Goal: Contribute content: Add original content to the website for others to see

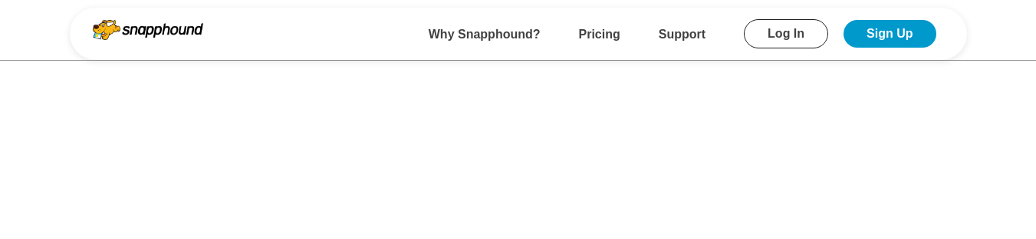
click at [784, 35] on link "Log In" at bounding box center [786, 33] width 84 height 29
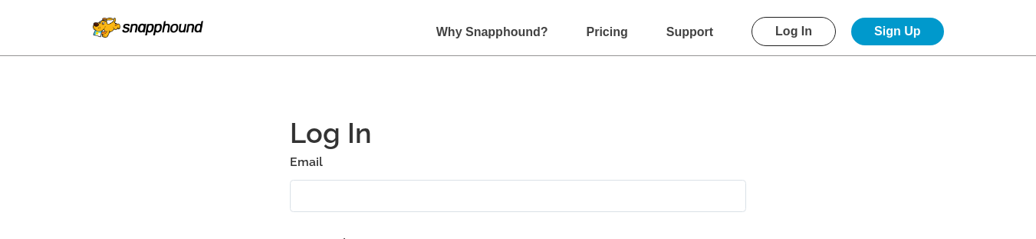
click at [380, 197] on input "text" at bounding box center [518, 195] width 457 height 33
type input "[EMAIL_ADDRESS][DOMAIN_NAME]"
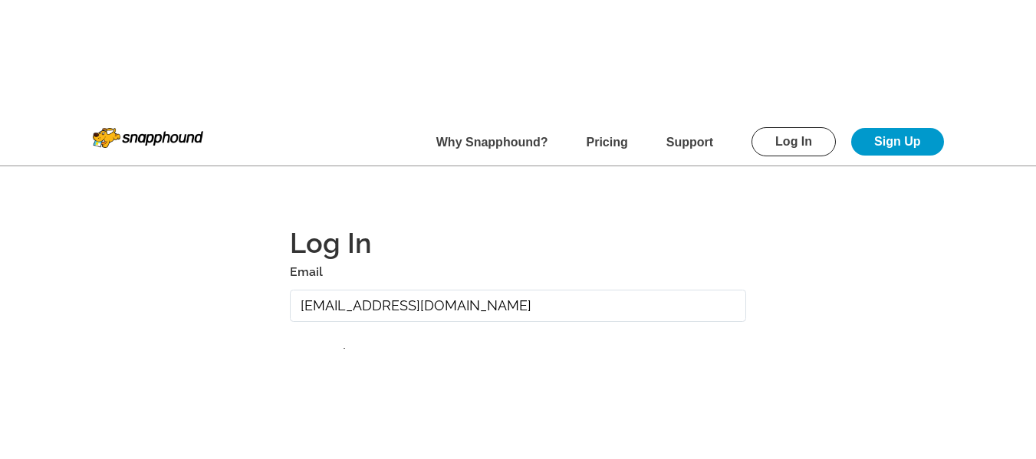
scroll to position [77, 0]
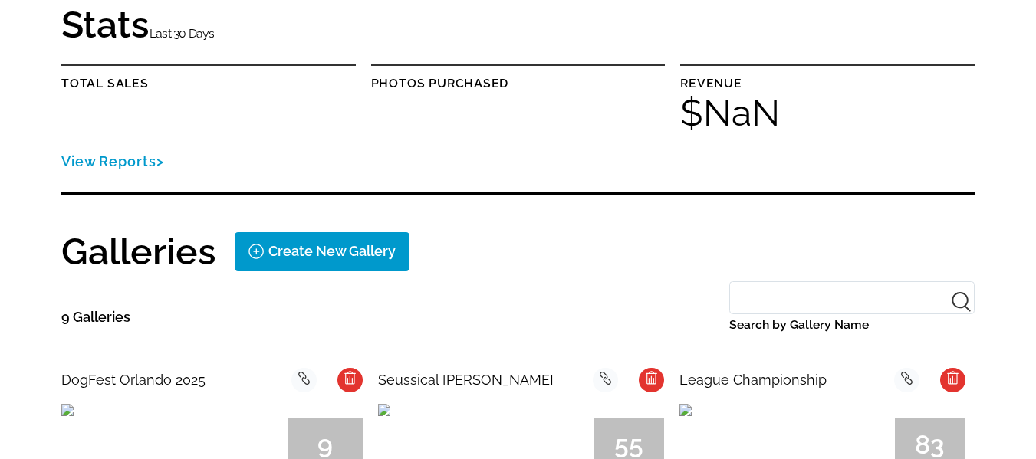
scroll to position [77, 0]
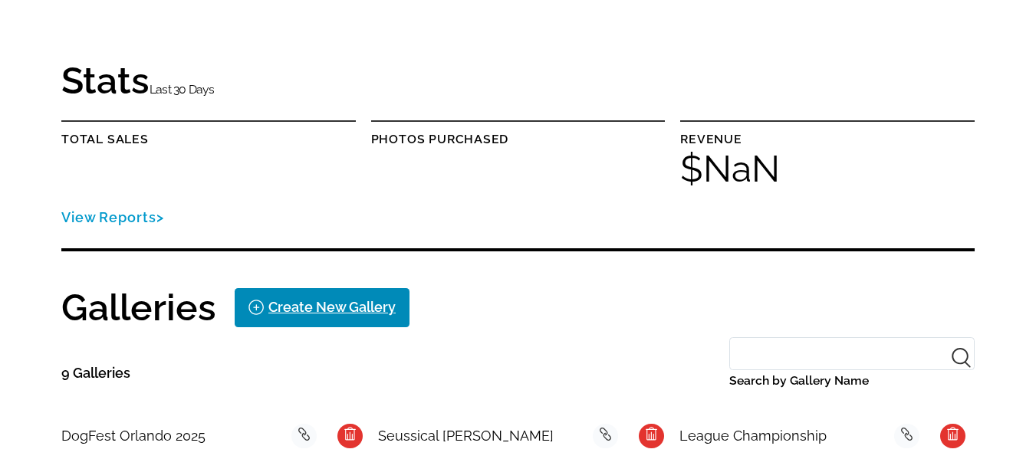
click at [339, 307] on div "Create New Gallery" at bounding box center [331, 307] width 127 height 25
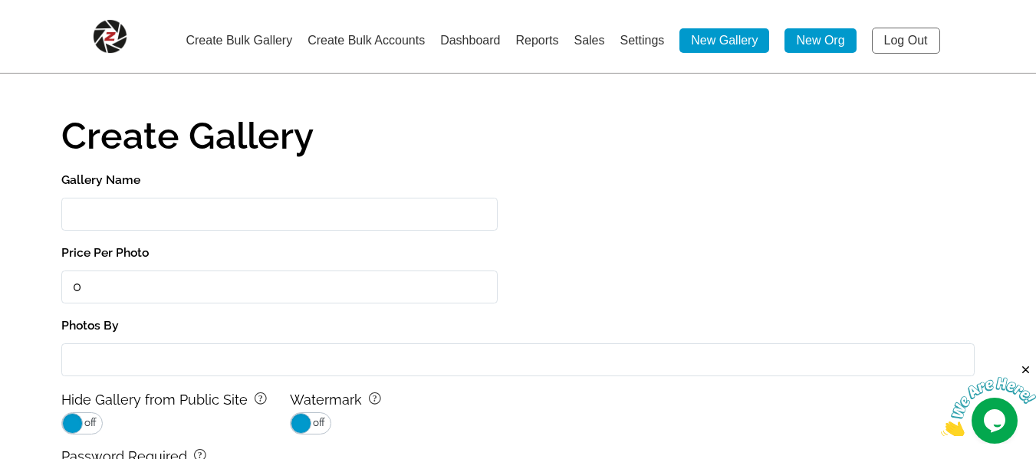
click at [192, 215] on input "Gallery Name" at bounding box center [279, 214] width 436 height 33
type input "Test Gallery"
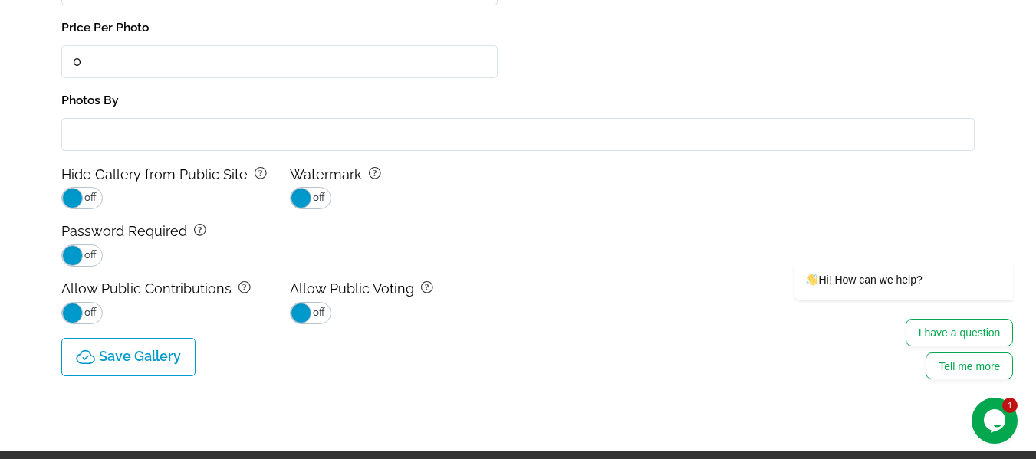
scroll to position [230, 0]
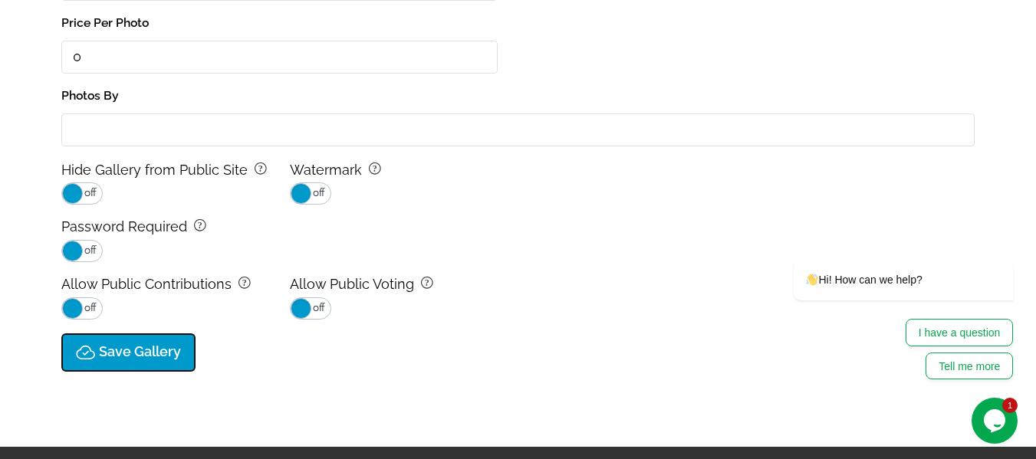
click at [150, 351] on p "Save Gallery" at bounding box center [140, 352] width 82 height 16
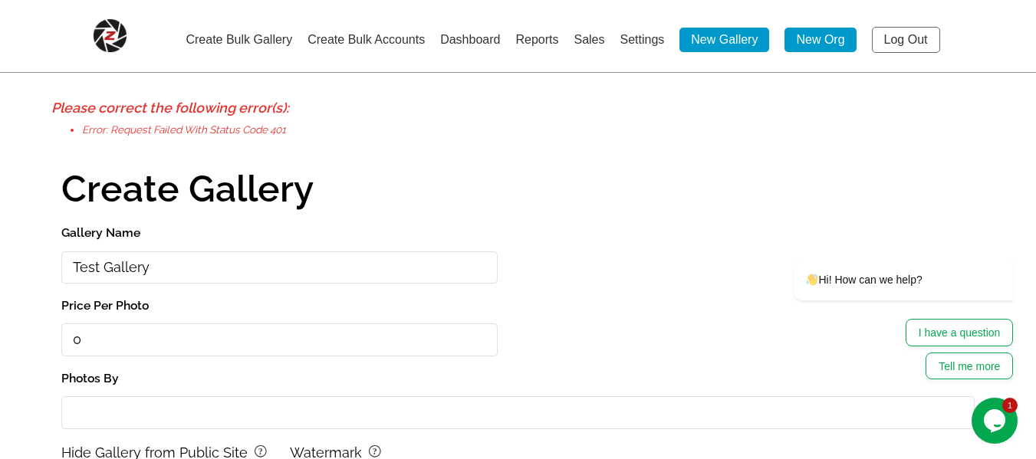
scroll to position [0, 0]
click at [909, 37] on link "Log Out" at bounding box center [906, 41] width 68 height 26
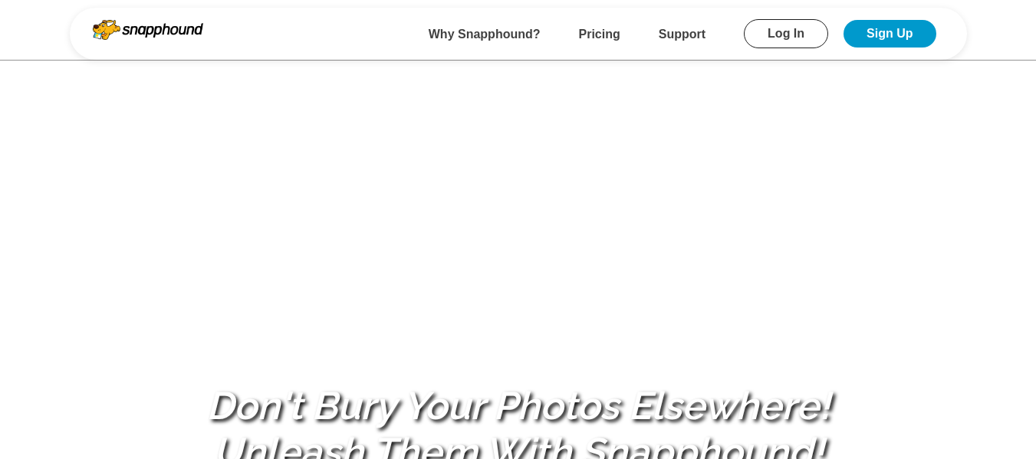
click at [801, 31] on link "Log In" at bounding box center [786, 33] width 84 height 29
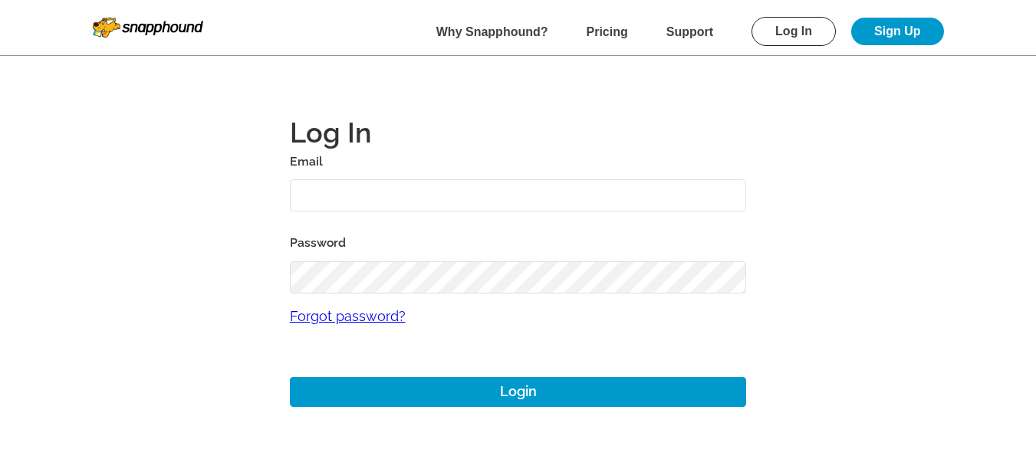
click at [390, 196] on input "text" at bounding box center [518, 195] width 457 height 33
type input "mikezarrilli14@yahoo.com"
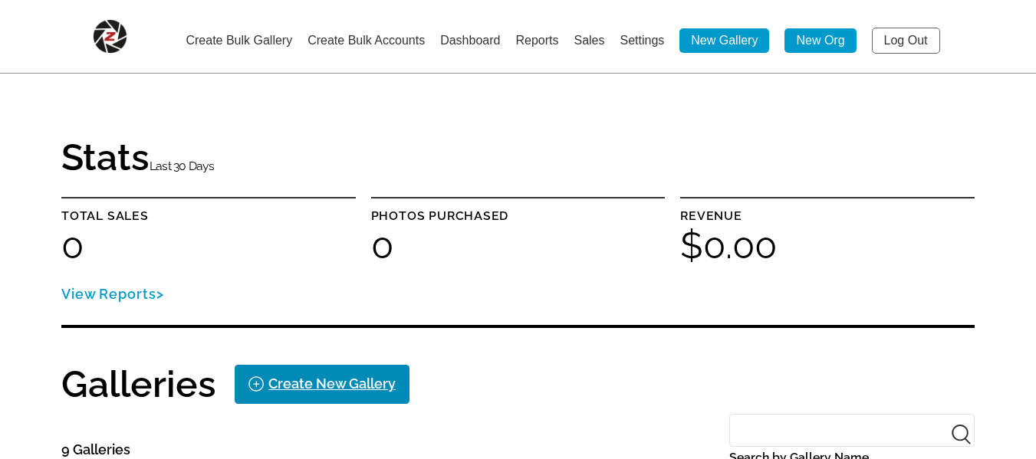
click at [313, 376] on div "Create New Gallery" at bounding box center [331, 384] width 127 height 25
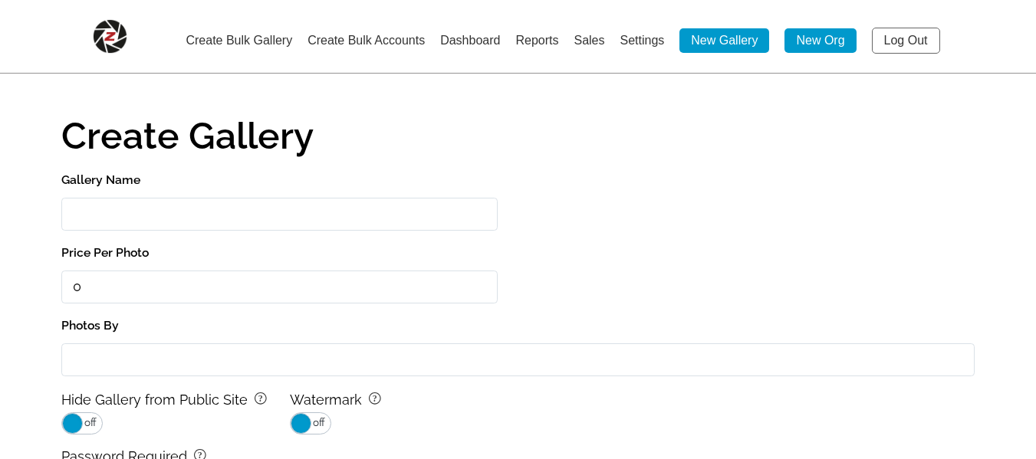
click at [195, 217] on input "Gallery Name" at bounding box center [279, 214] width 436 height 33
type input "Test Gallery"
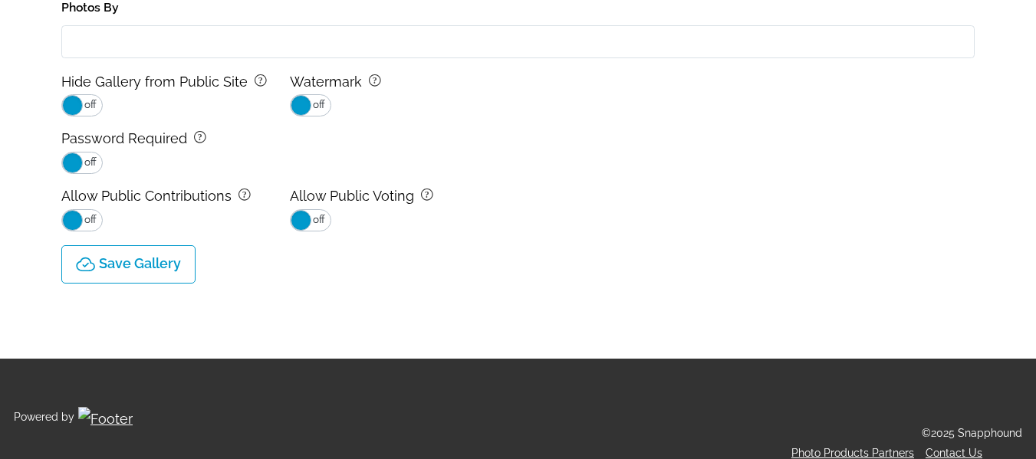
scroll to position [336, 0]
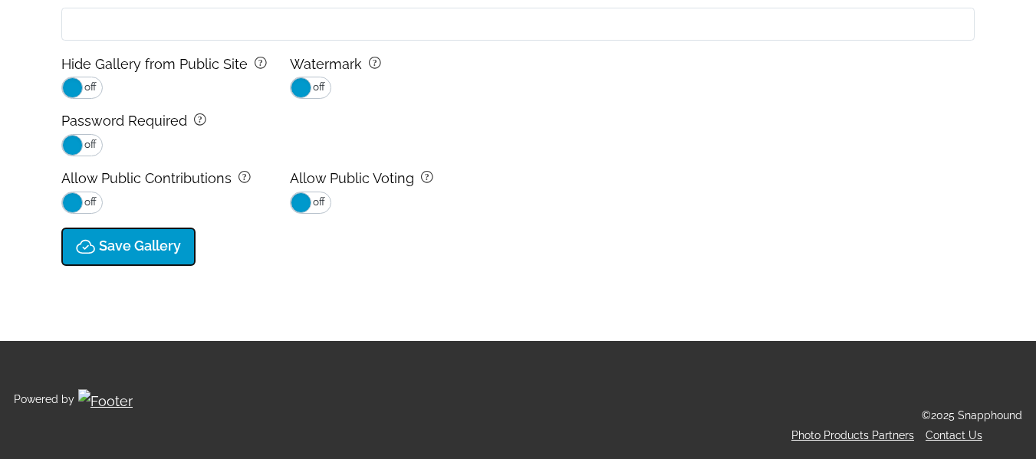
click at [154, 256] on button "Save Gallery" at bounding box center [128, 247] width 134 height 38
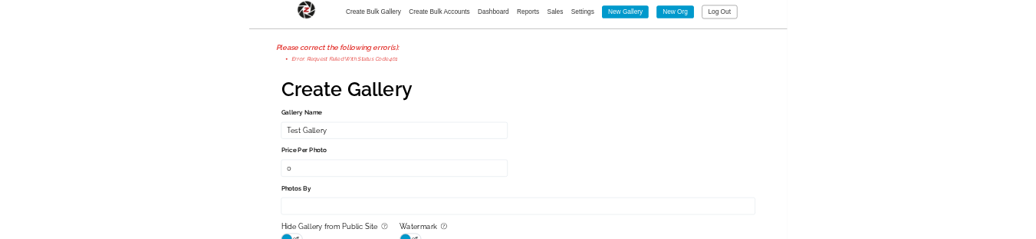
scroll to position [0, 0]
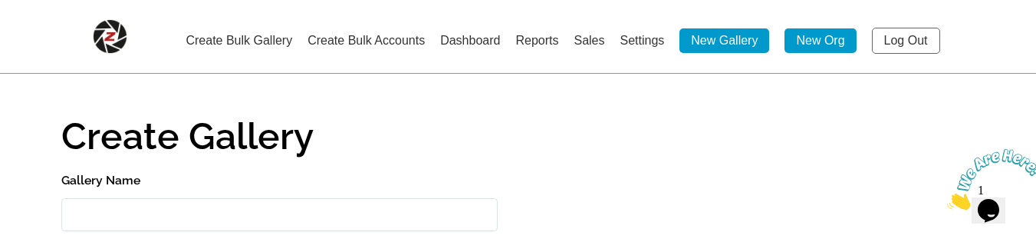
click at [150, 201] on input "Gallery Name" at bounding box center [279, 214] width 436 height 33
type input "Test Gallery1"
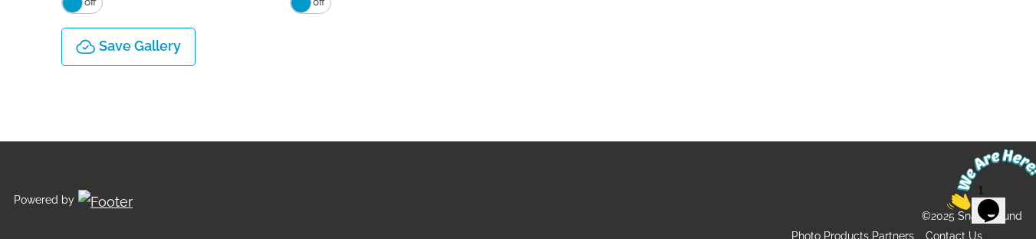
scroll to position [537, 0]
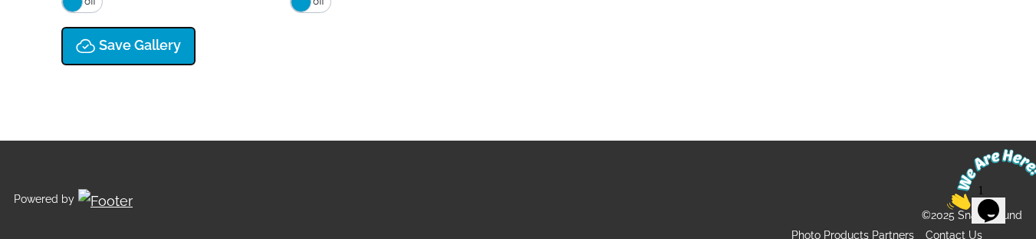
click at [156, 51] on p "Save Gallery" at bounding box center [140, 46] width 82 height 16
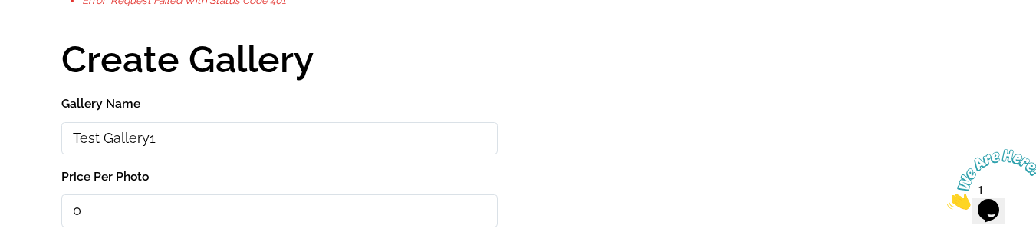
scroll to position [0, 0]
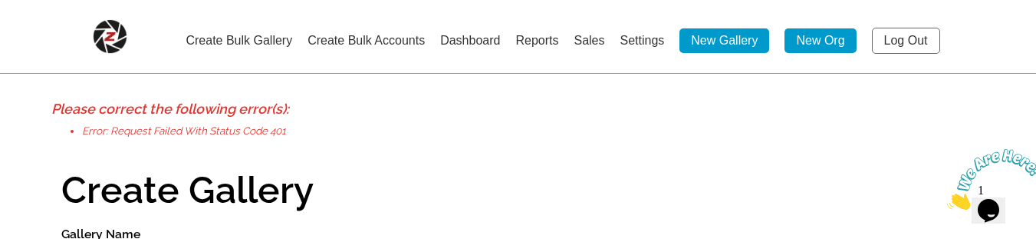
click at [376, 41] on link "Create Bulk Accounts" at bounding box center [366, 40] width 117 height 13
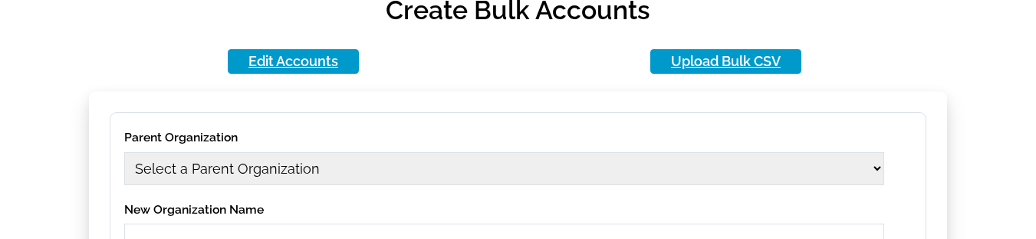
scroll to position [230, 0]
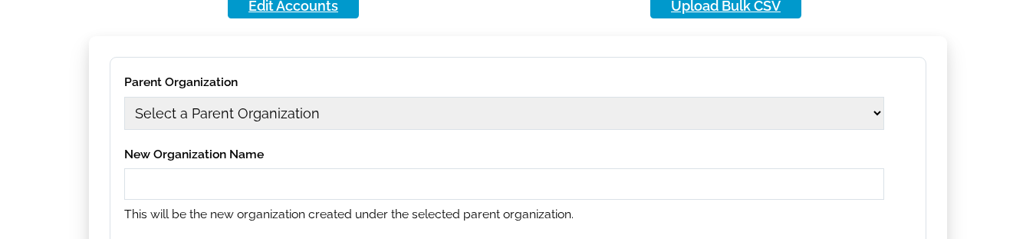
click at [334, 109] on select "Select a Parent Organization" at bounding box center [504, 113] width 760 height 33
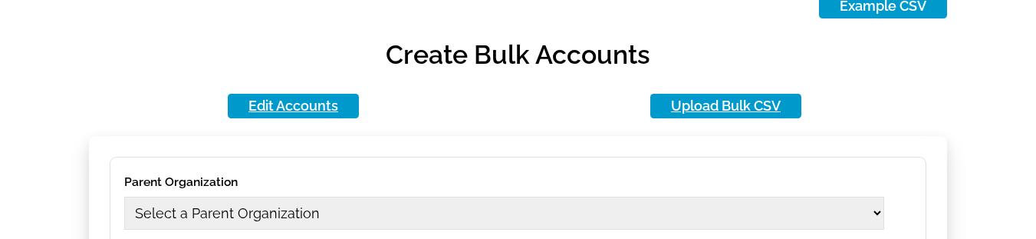
scroll to position [0, 0]
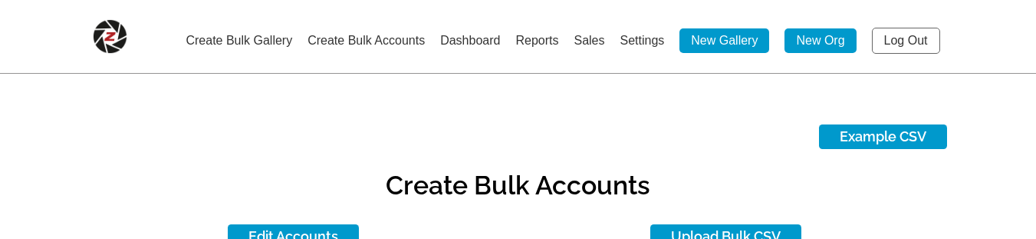
click at [899, 39] on link "Log Out" at bounding box center [906, 41] width 68 height 26
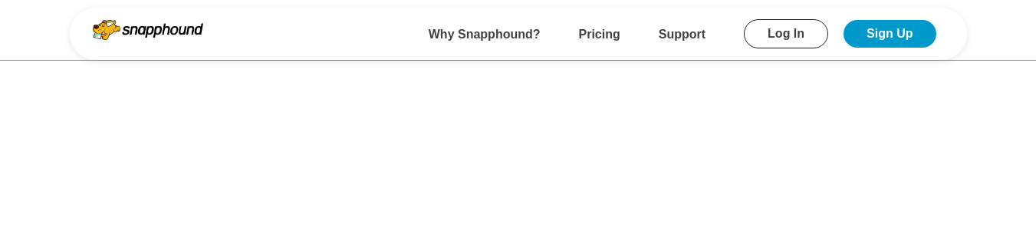
click at [787, 35] on link "Log In" at bounding box center [786, 33] width 84 height 29
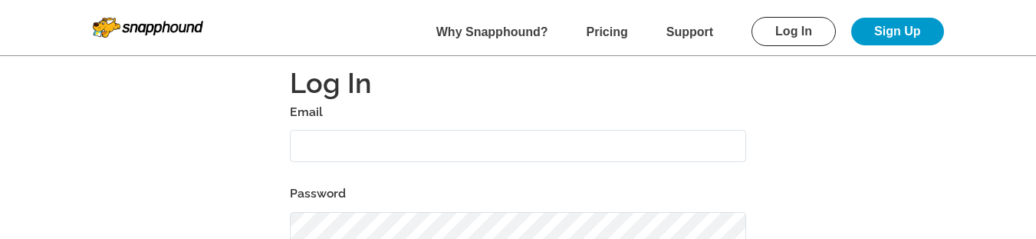
scroll to position [77, 0]
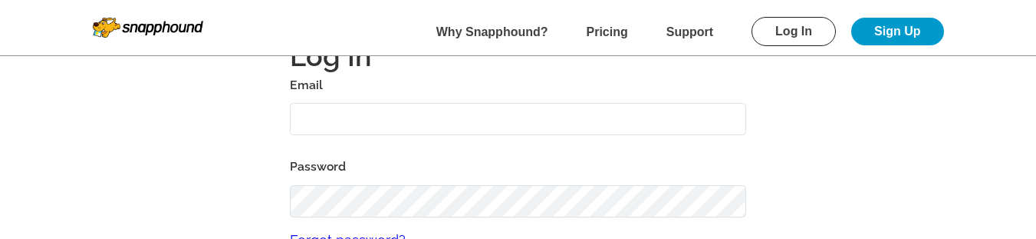
click at [446, 118] on input "text" at bounding box center [518, 119] width 457 height 33
type input "[EMAIL_ADDRESS][DOMAIN_NAME]"
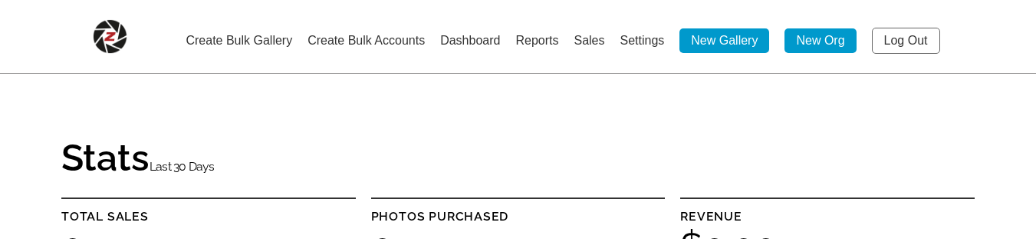
click at [375, 38] on link "Create Bulk Accounts" at bounding box center [366, 40] width 117 height 13
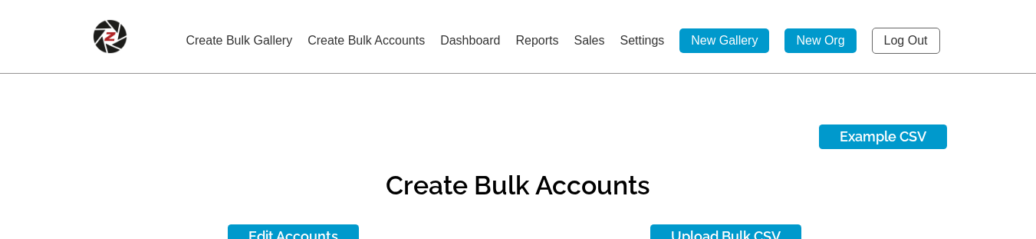
click at [736, 35] on link "New Gallery" at bounding box center [725, 40] width 90 height 25
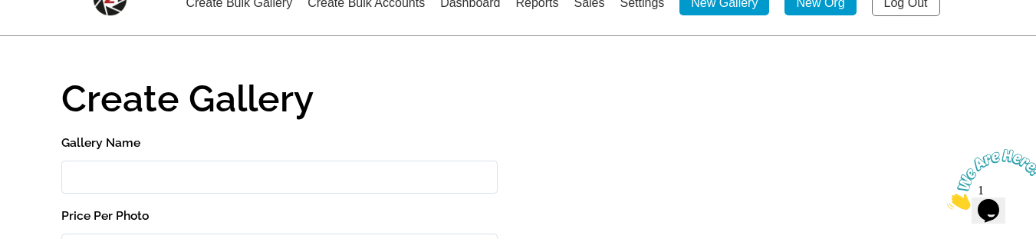
scroll to position [20, 0]
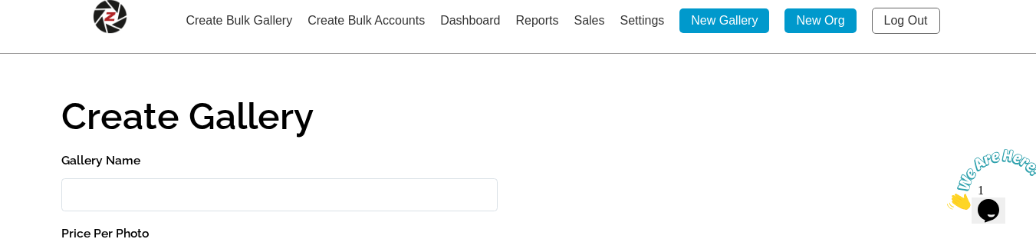
click at [143, 201] on input "Gallery Name" at bounding box center [279, 194] width 436 height 33
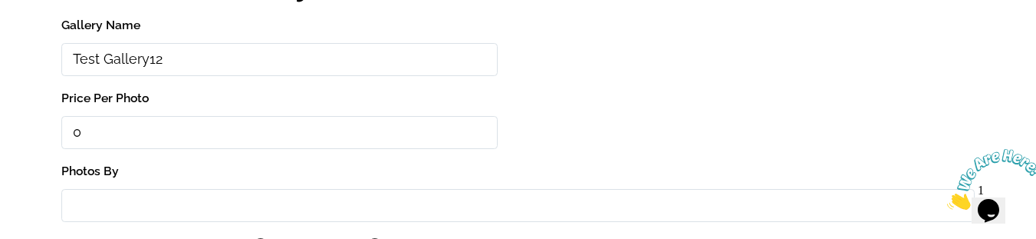
scroll to position [173, 0]
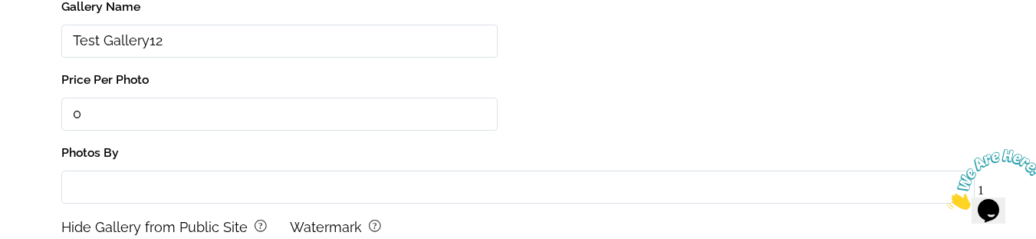
type input "Test Gallery12"
click at [112, 109] on input "text" at bounding box center [279, 113] width 436 height 33
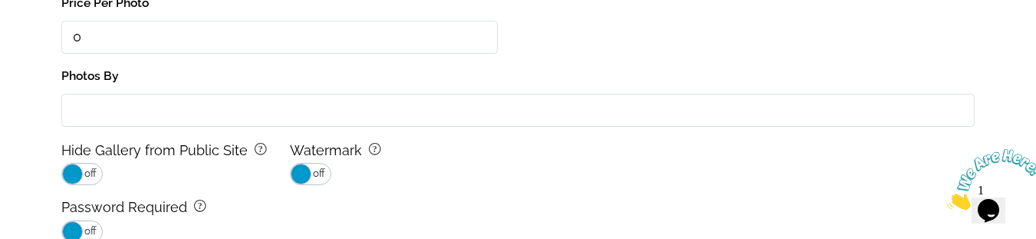
type input "0"
click at [112, 109] on input "Photos By" at bounding box center [517, 110] width 913 height 33
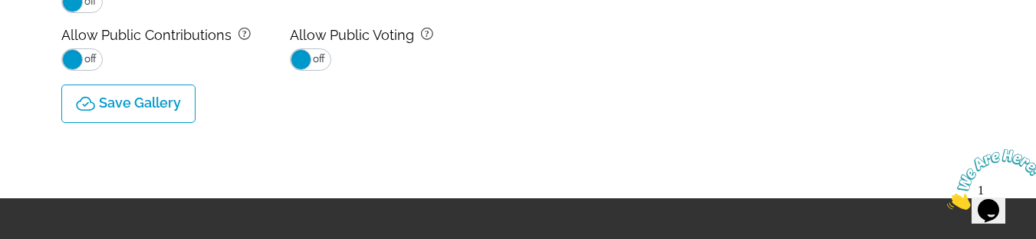
scroll to position [480, 0]
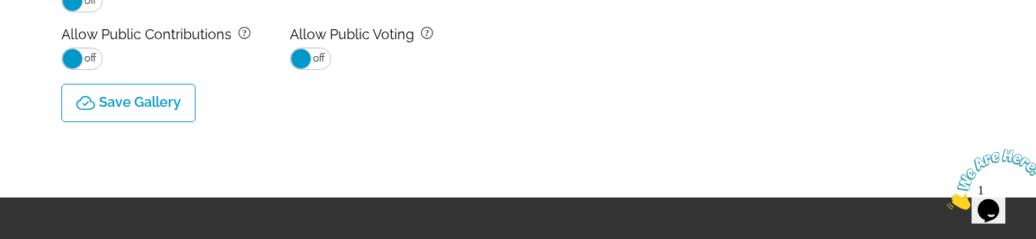
type input "Test"
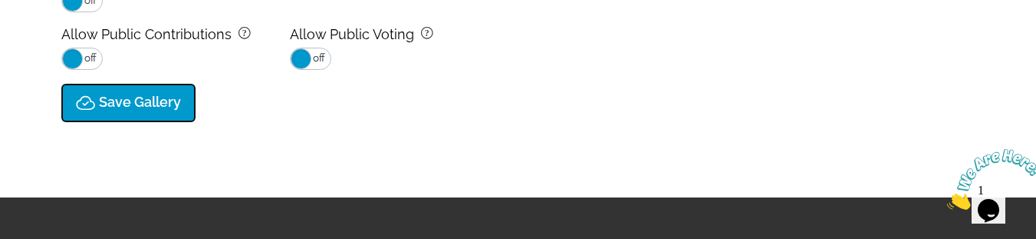
click at [149, 114] on button "Save Gallery" at bounding box center [128, 103] width 134 height 38
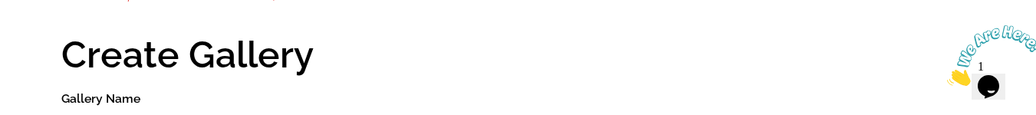
scroll to position [0, 0]
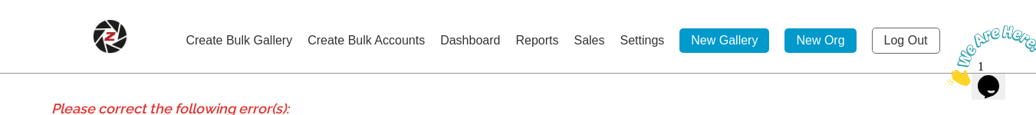
click at [927, 51] on link "Log Out" at bounding box center [906, 41] width 68 height 26
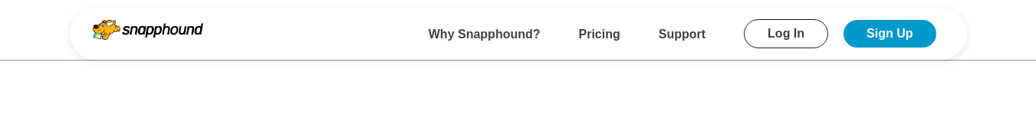
click at [791, 37] on link "Log In" at bounding box center [786, 33] width 84 height 29
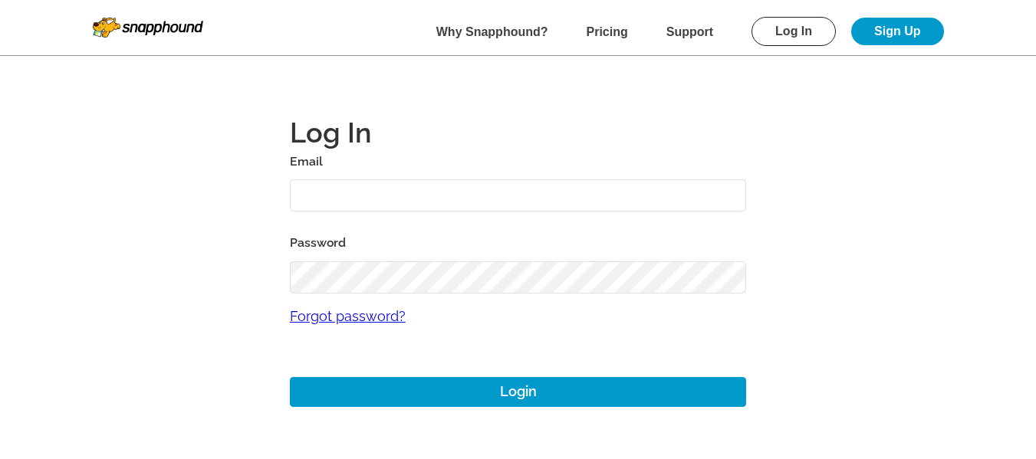
click at [368, 114] on input "text" at bounding box center [518, 195] width 457 height 33
type input "[EMAIL_ADDRESS][DOMAIN_NAME]"
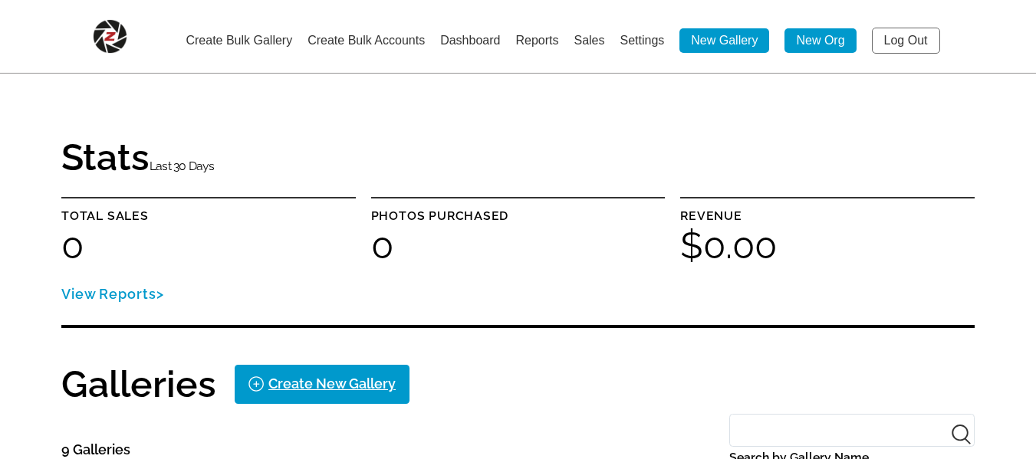
click at [723, 42] on link "New Gallery" at bounding box center [725, 40] width 90 height 25
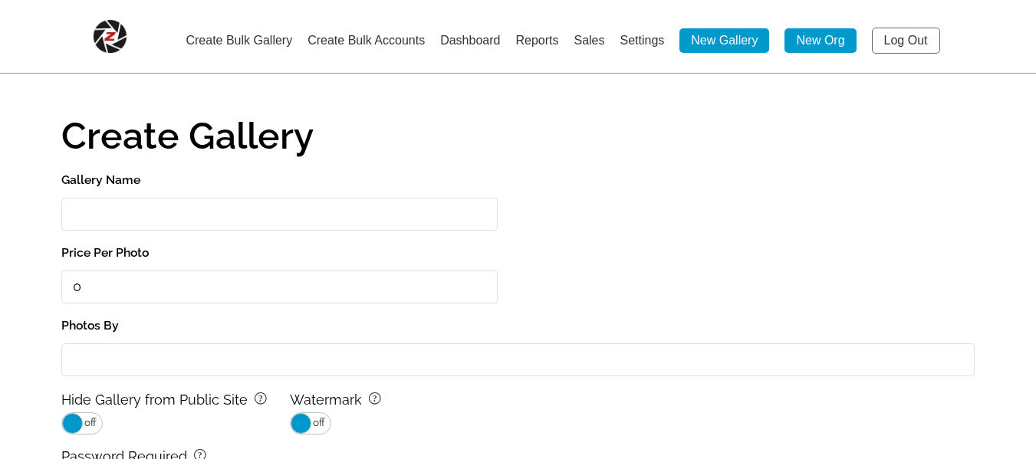
click at [207, 114] on input "Gallery Name" at bounding box center [279, 214] width 436 height 33
type input "Test Gallery"
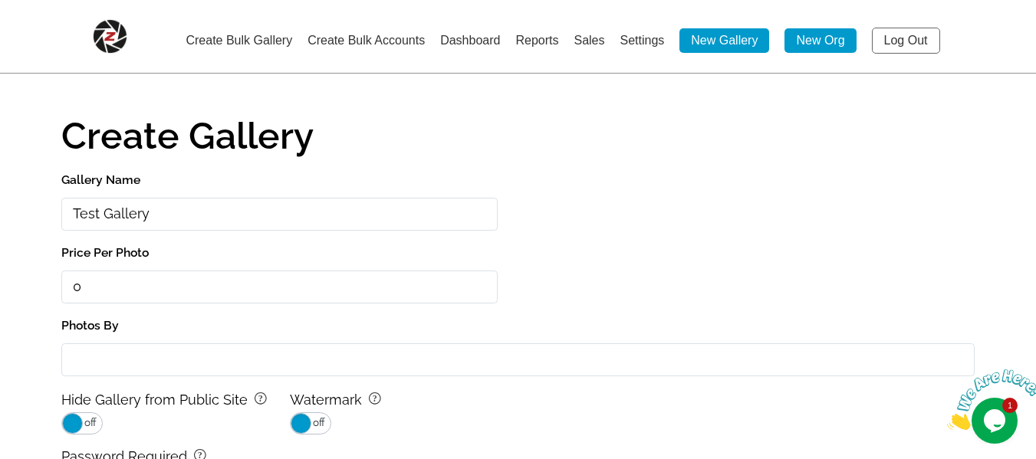
click at [95, 114] on input "Photos By" at bounding box center [517, 360] width 913 height 33
type input "Test"
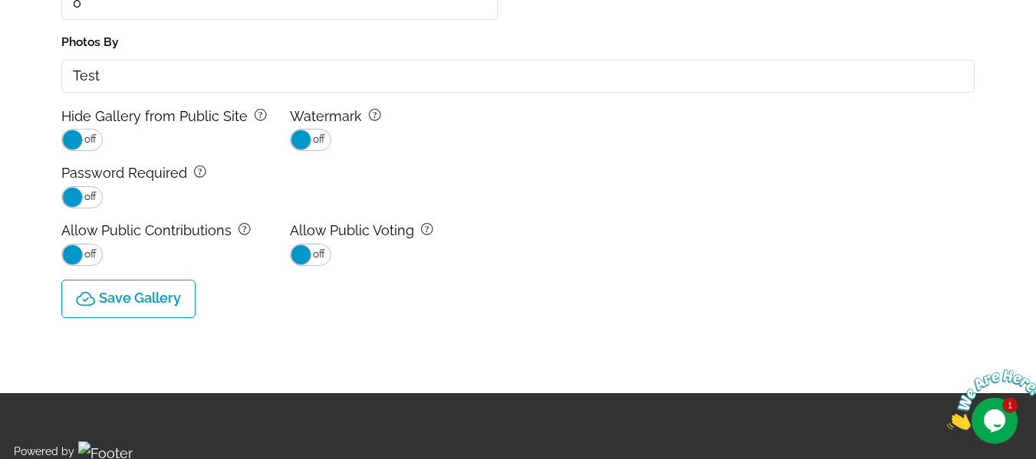
scroll to position [307, 0]
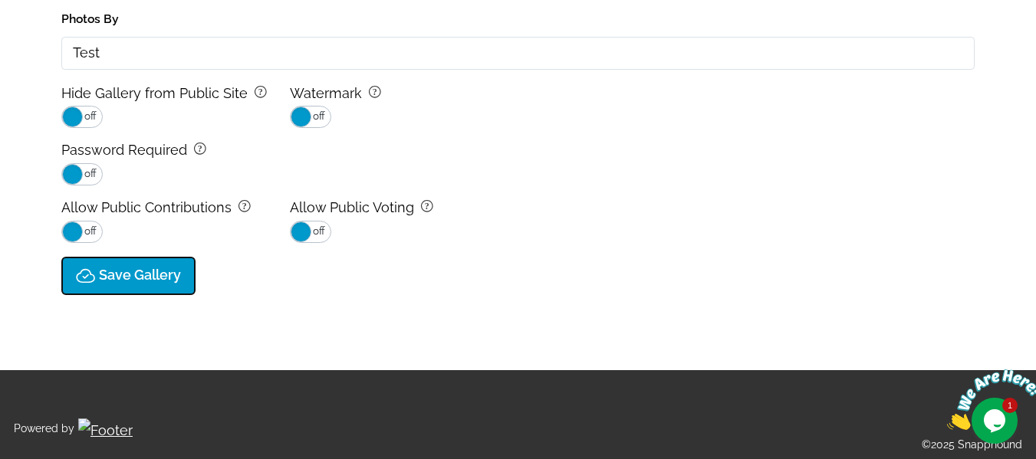
click at [140, 114] on p "Save Gallery" at bounding box center [140, 276] width 82 height 16
type input "0.0"
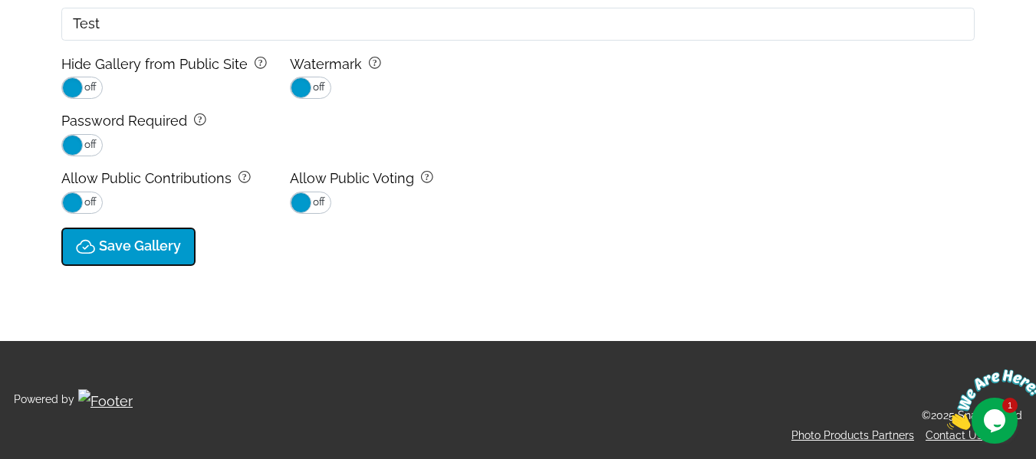
select select "onlyShowInGallery"
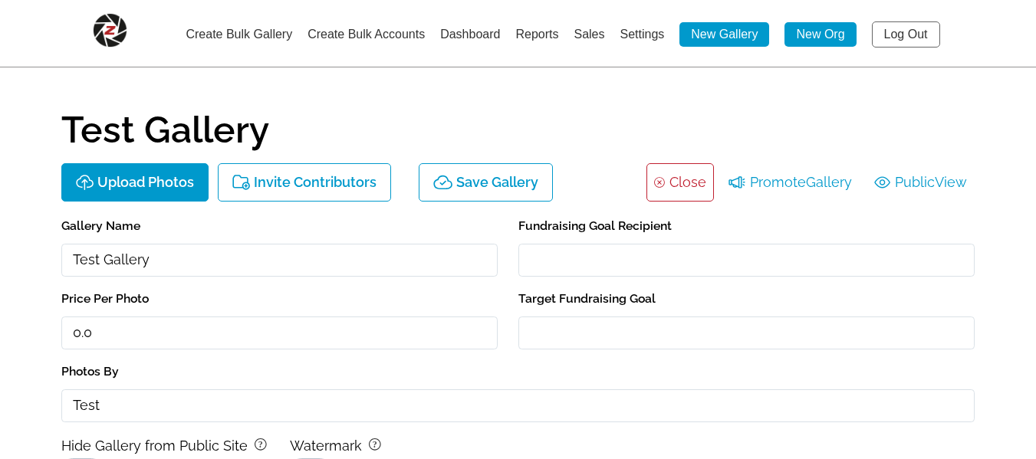
scroll to position [0, 0]
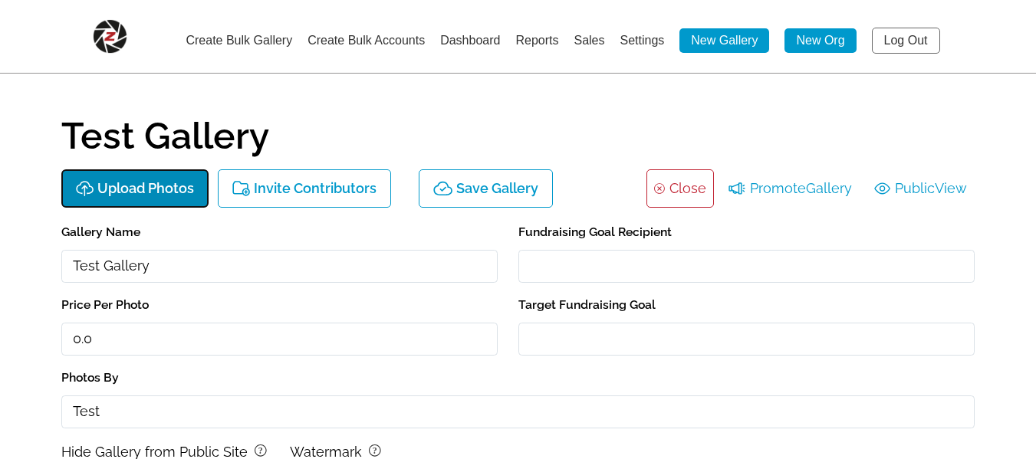
click at [131, 114] on p "Upload Photos" at bounding box center [145, 189] width 97 height 16
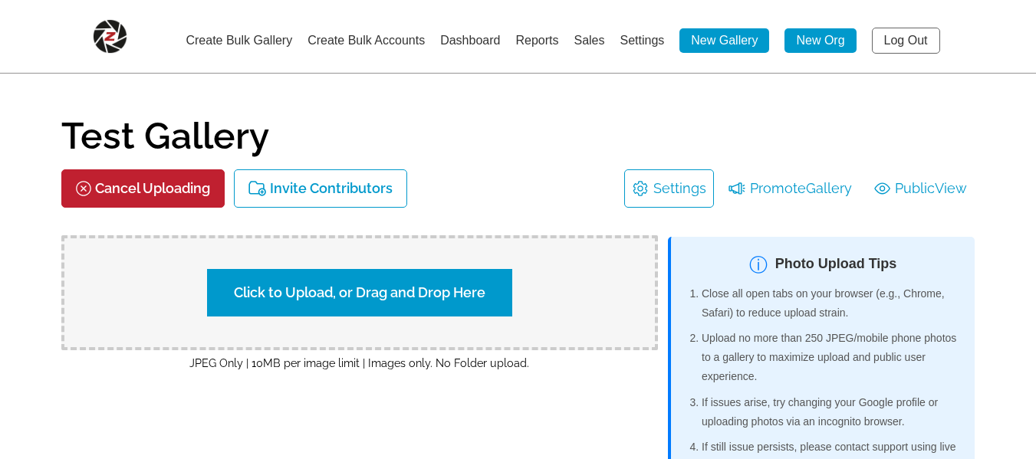
click at [384, 114] on label "Click to Upload, or Drag and Drop Here" at bounding box center [359, 293] width 305 height 48
click at [486, 114] on input "Click to Upload, or Drag and Drop Here" at bounding box center [629, 291] width 287 height 21
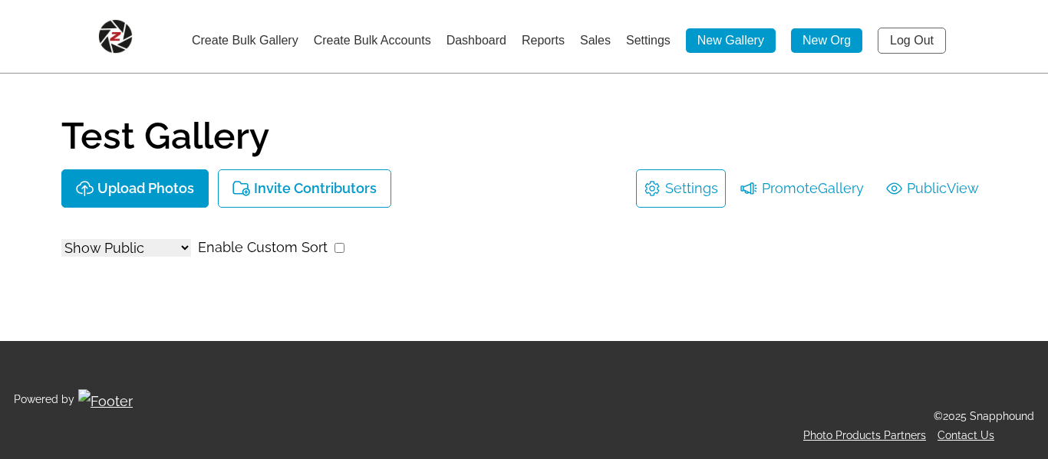
click at [467, 38] on link "Dashboard" at bounding box center [476, 40] width 60 height 13
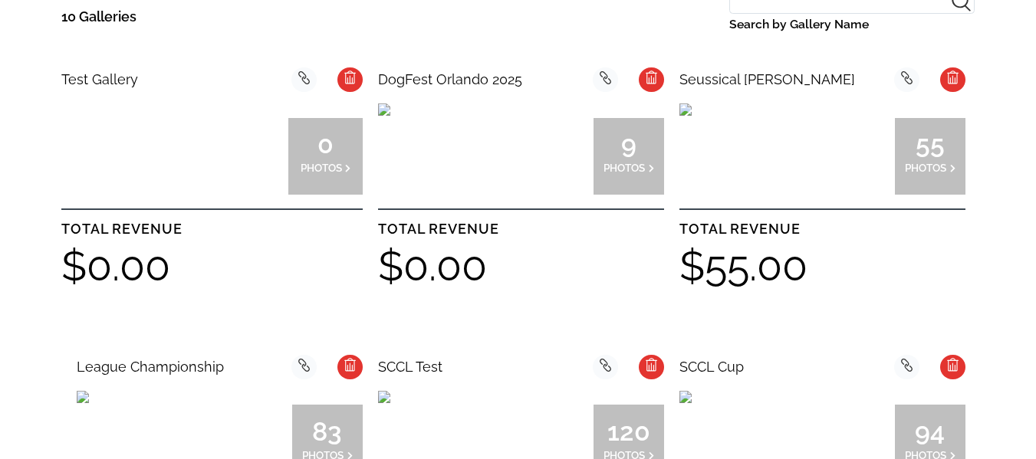
scroll to position [537, 0]
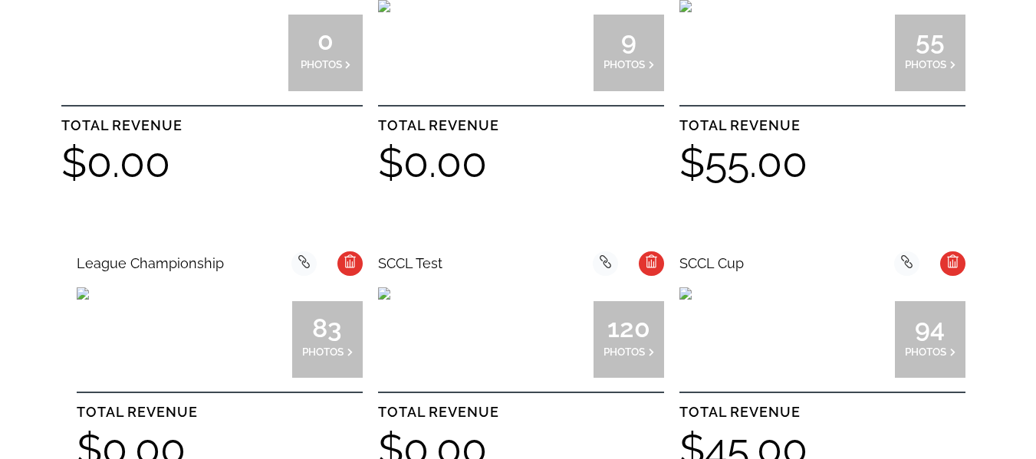
click at [327, 45] on span "0" at bounding box center [326, 40] width 51 height 9
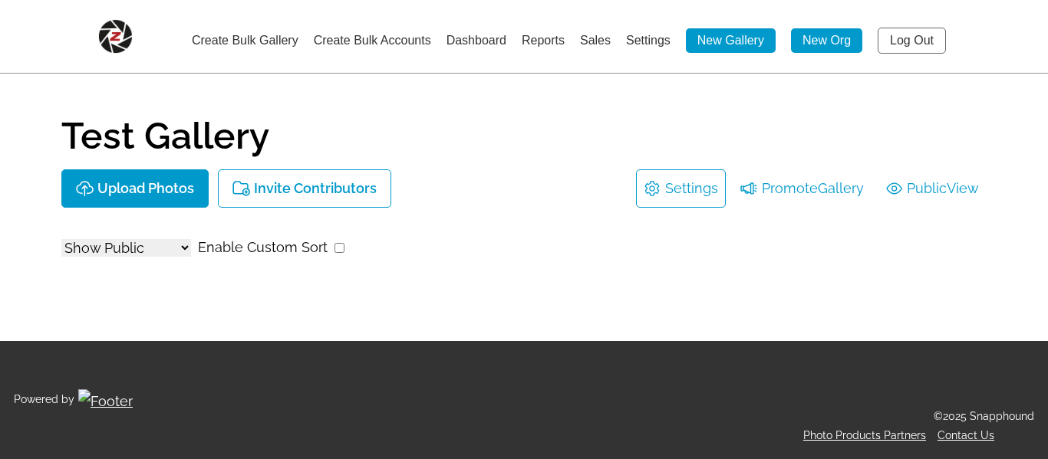
select select "onlyShowInGallery"
click at [904, 41] on link "Log Out" at bounding box center [911, 41] width 68 height 26
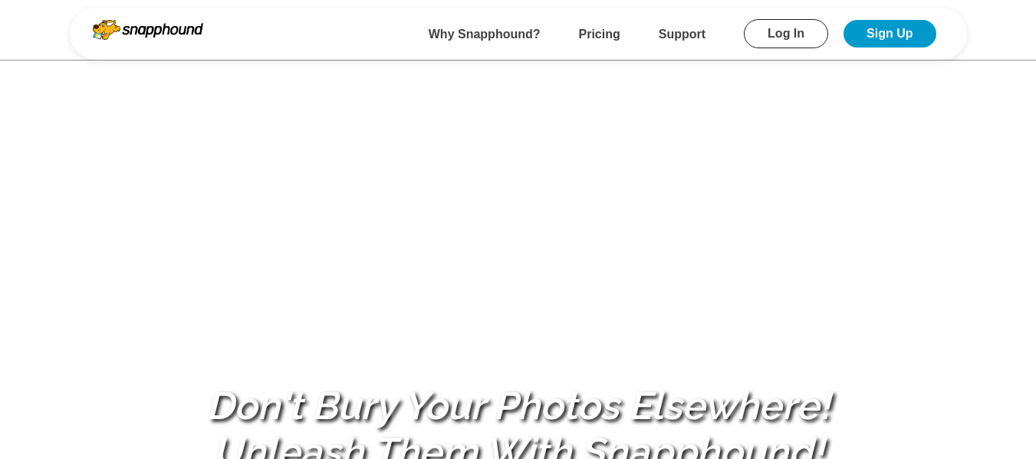
click at [783, 31] on link "Log In" at bounding box center [786, 33] width 84 height 29
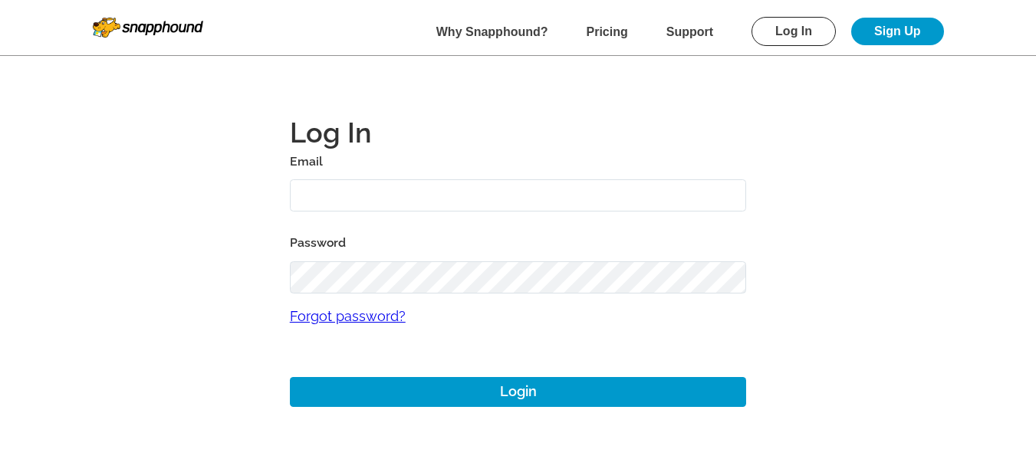
click at [502, 197] on input "text" at bounding box center [518, 195] width 457 height 33
type input "[EMAIL_ADDRESS][DOMAIN_NAME]"
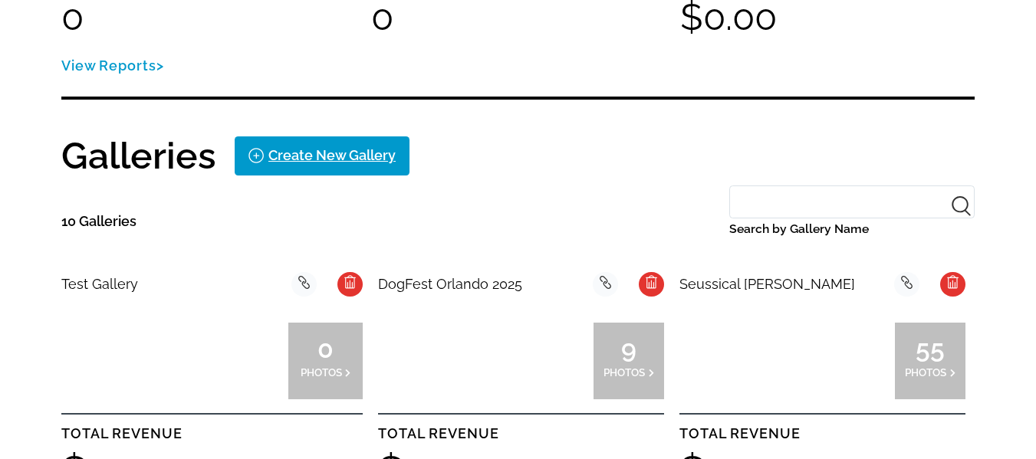
scroll to position [230, 0]
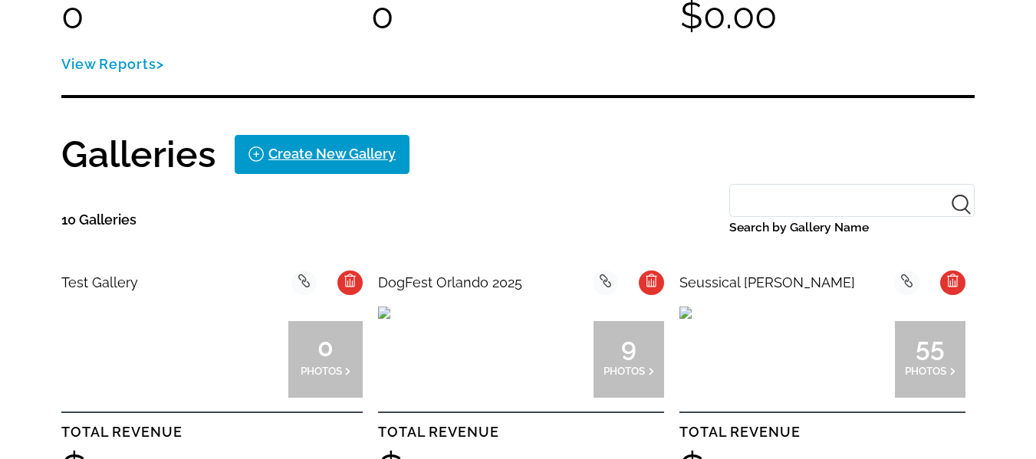
click at [326, 383] on div "0 PHOTOS" at bounding box center [325, 359] width 75 height 77
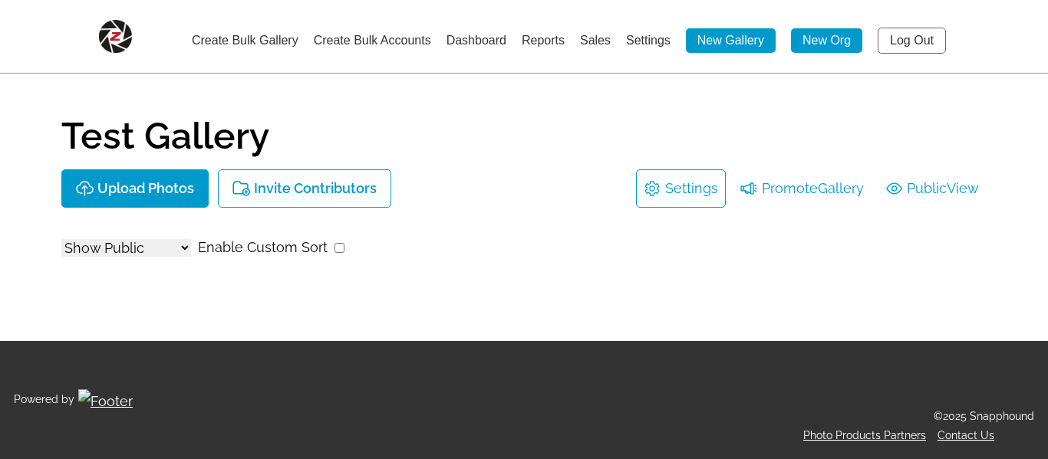
select select "onlyShowInGallery"
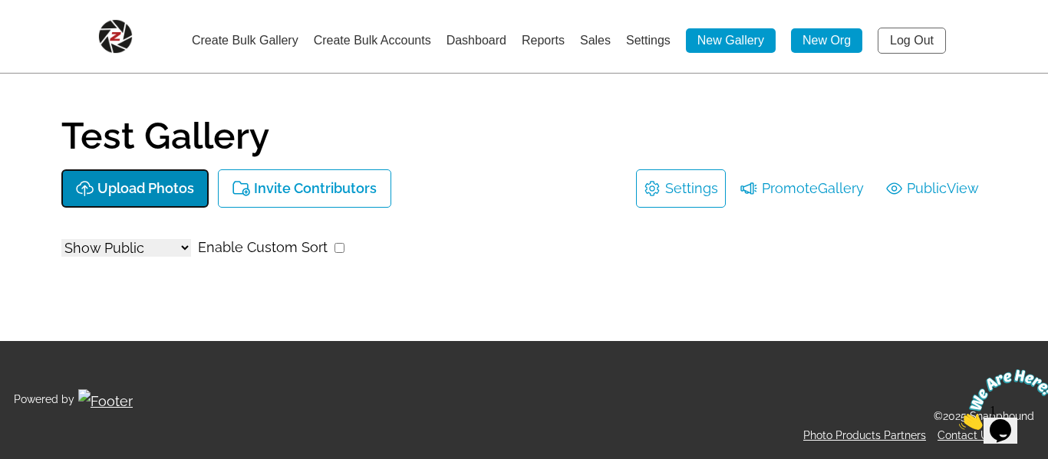
click at [168, 190] on p "Upload Photos" at bounding box center [145, 189] width 97 height 16
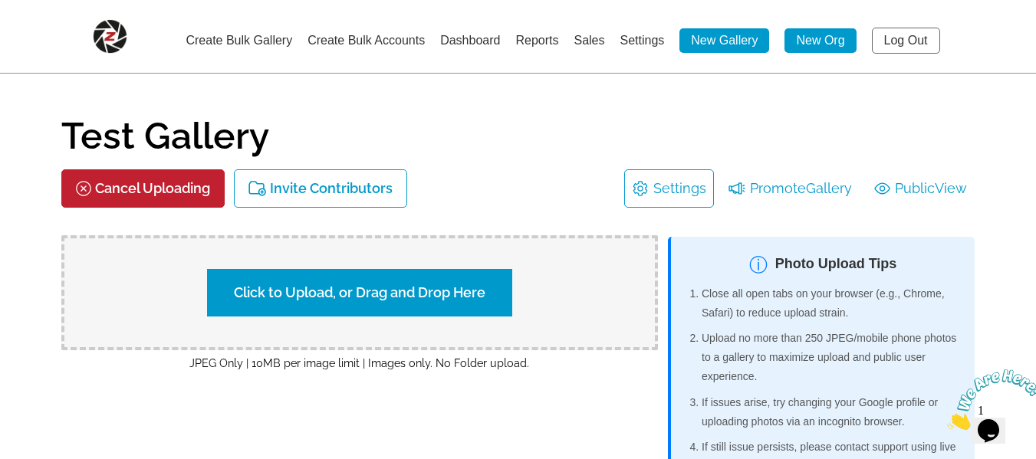
click at [371, 283] on label "Click to Upload, or Drag and Drop Here" at bounding box center [359, 293] width 305 height 48
click at [486, 283] on input "Click to Upload, or Drag and Drop Here" at bounding box center [629, 291] width 287 height 21
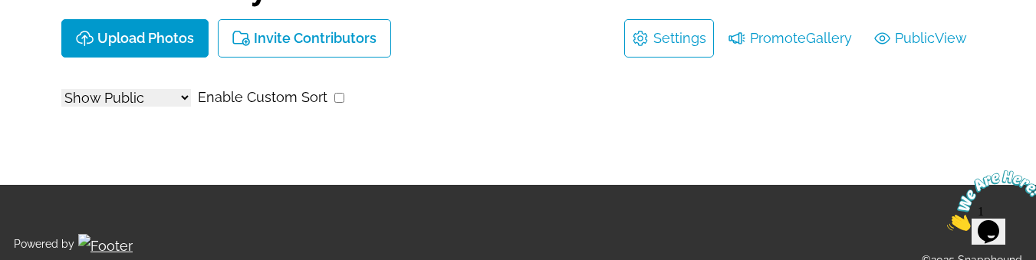
scroll to position [153, 0]
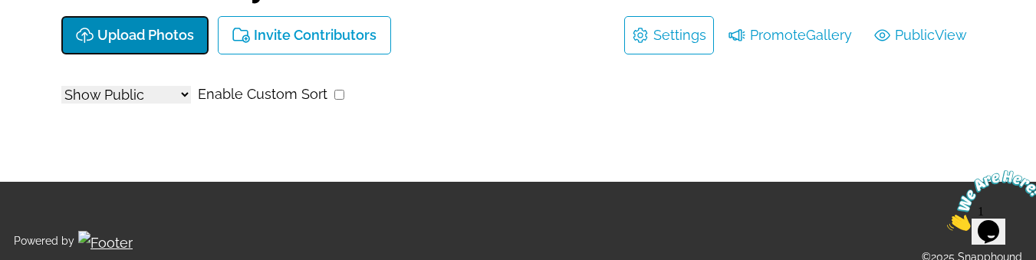
click at [120, 28] on p "Upload Photos" at bounding box center [145, 36] width 97 height 16
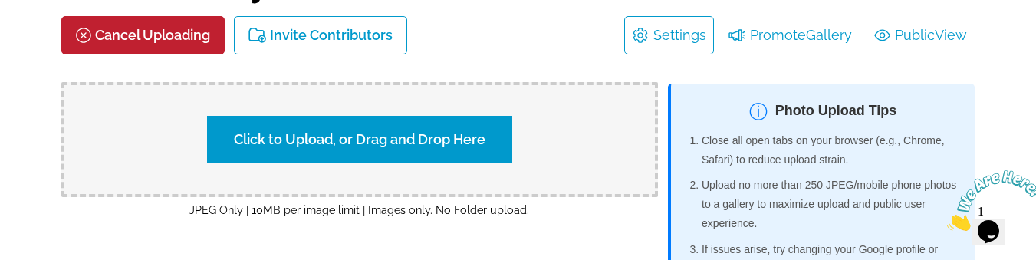
click at [338, 138] on label "Click to Upload, or Drag and Drop Here" at bounding box center [359, 140] width 305 height 48
click at [486, 138] on input "Click to Upload, or Drag and Drop Here" at bounding box center [629, 137] width 287 height 21
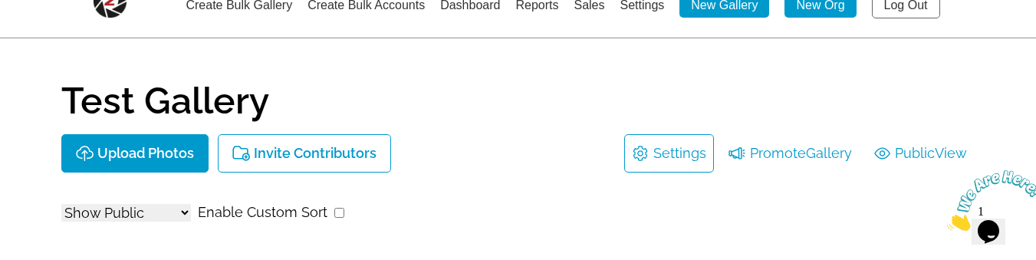
scroll to position [0, 0]
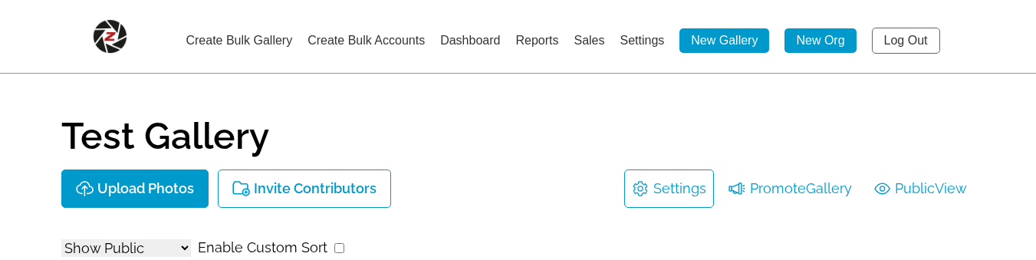
select select "onlyShowInGallery"
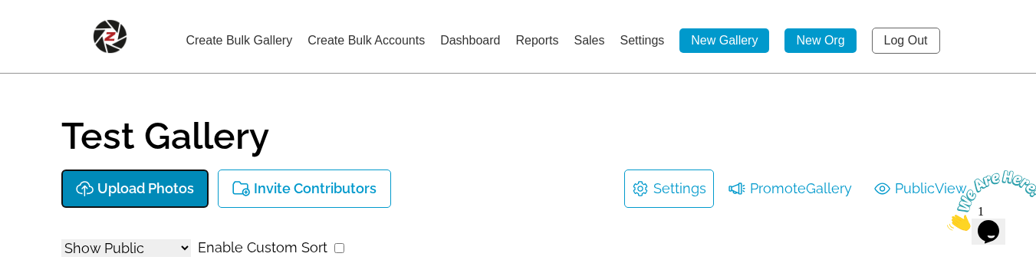
click at [139, 193] on p "Upload Photos" at bounding box center [145, 189] width 97 height 16
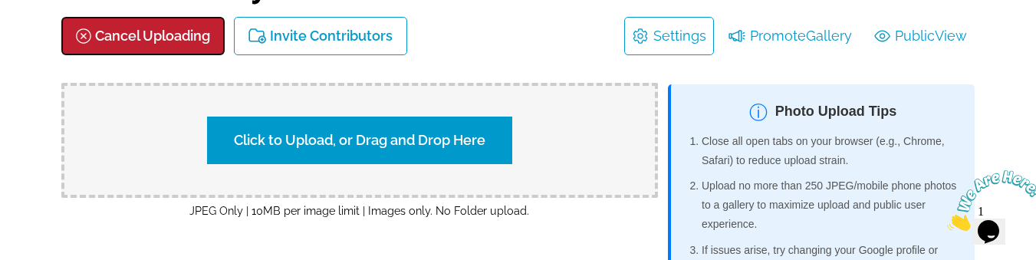
scroll to position [153, 0]
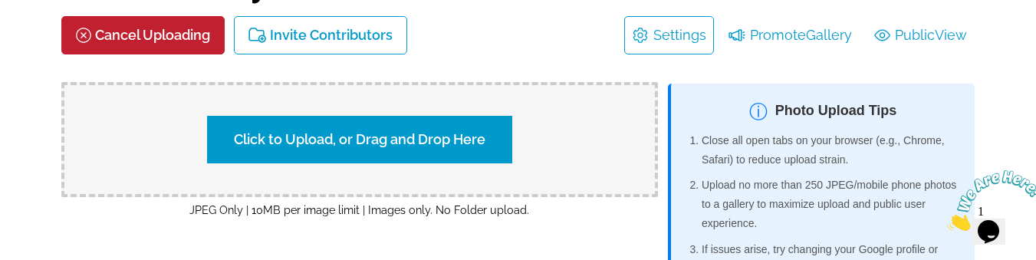
click at [370, 145] on label "Click to Upload, or Drag and Drop Here" at bounding box center [359, 140] width 305 height 48
click at [486, 145] on input "Click to Upload, or Drag and Drop Here" at bounding box center [629, 137] width 287 height 21
